Goal: Task Accomplishment & Management: Complete application form

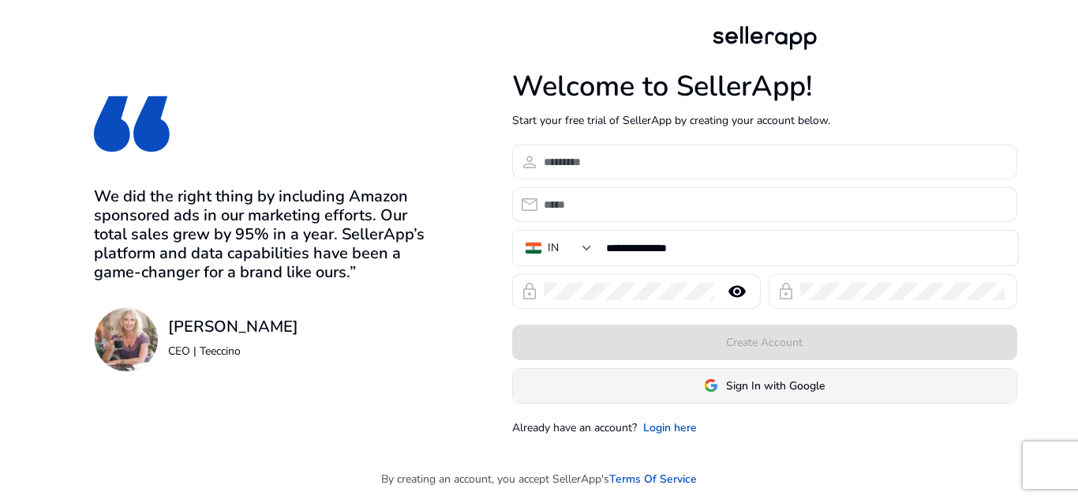
click at [763, 376] on span at bounding box center [765, 385] width 504 height 38
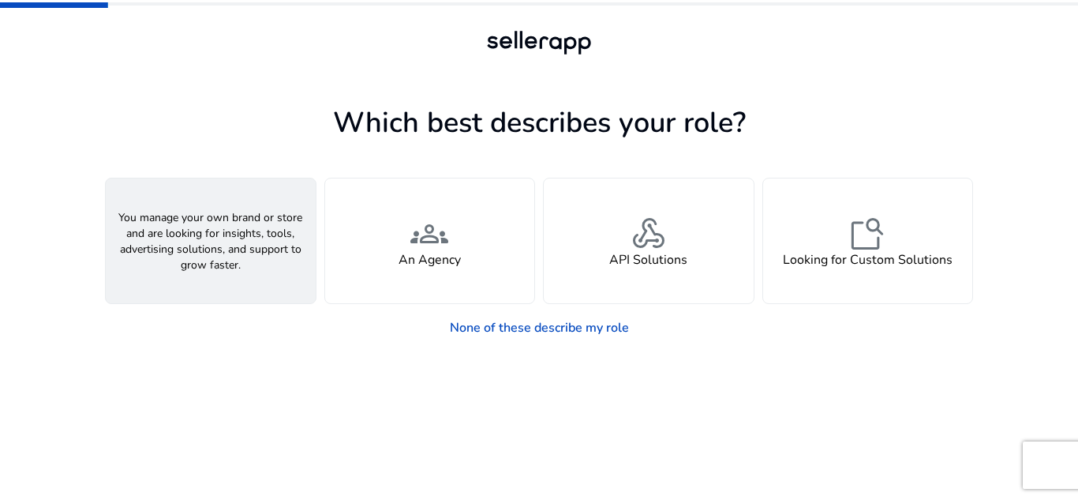
click at [154, 260] on div "person A Seller" at bounding box center [211, 240] width 210 height 125
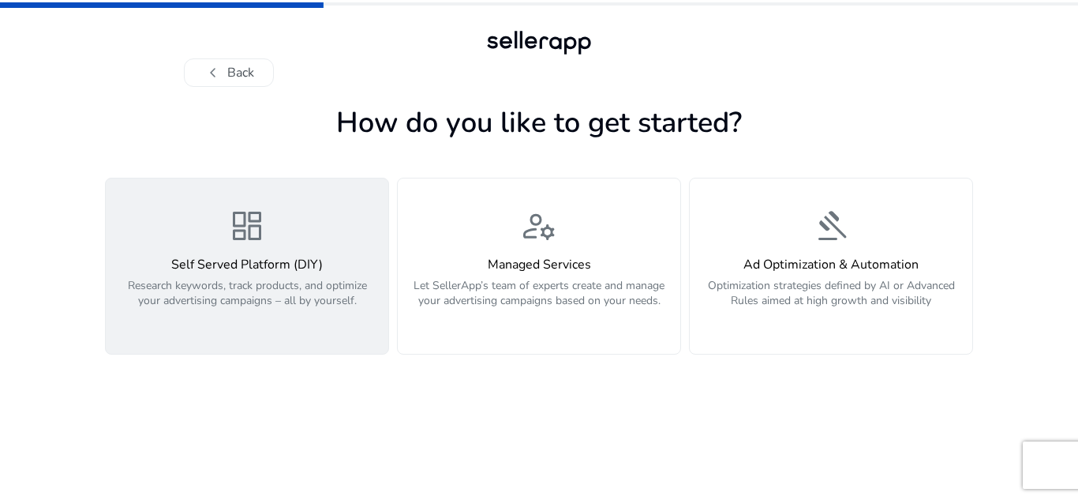
click at [251, 242] on span "dashboard" at bounding box center [247, 226] width 38 height 38
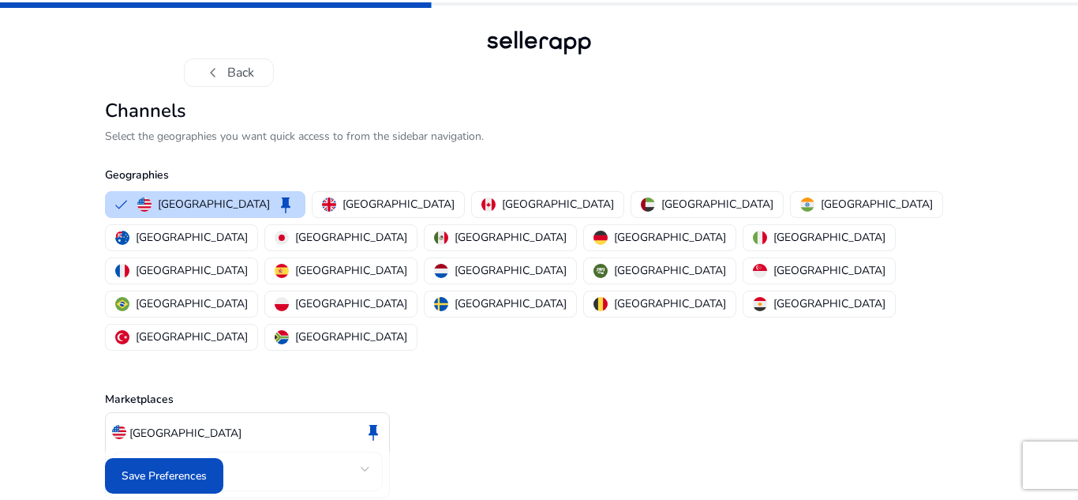
click at [1077, 215] on div "chevron_left Back Channels Select the geographies you want quick access to from…" at bounding box center [539, 279] width 1078 height 559
click at [1077, 47] on div "chevron_left Back" at bounding box center [539, 43] width 1078 height 87
click at [1077, 66] on div "chevron_left Back" at bounding box center [539, 43] width 1078 height 87
